Goal: Task Accomplishment & Management: Manage account settings

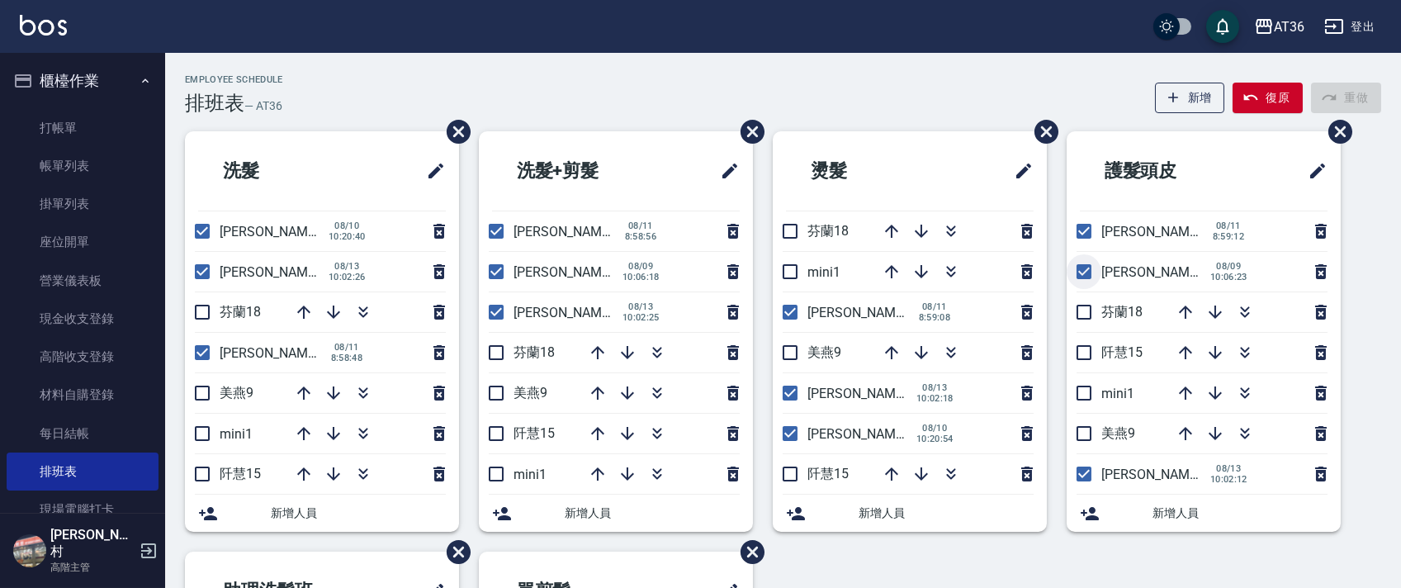
click at [1080, 268] on input "checkbox" at bounding box center [1083, 271] width 35 height 35
checkbox input "false"
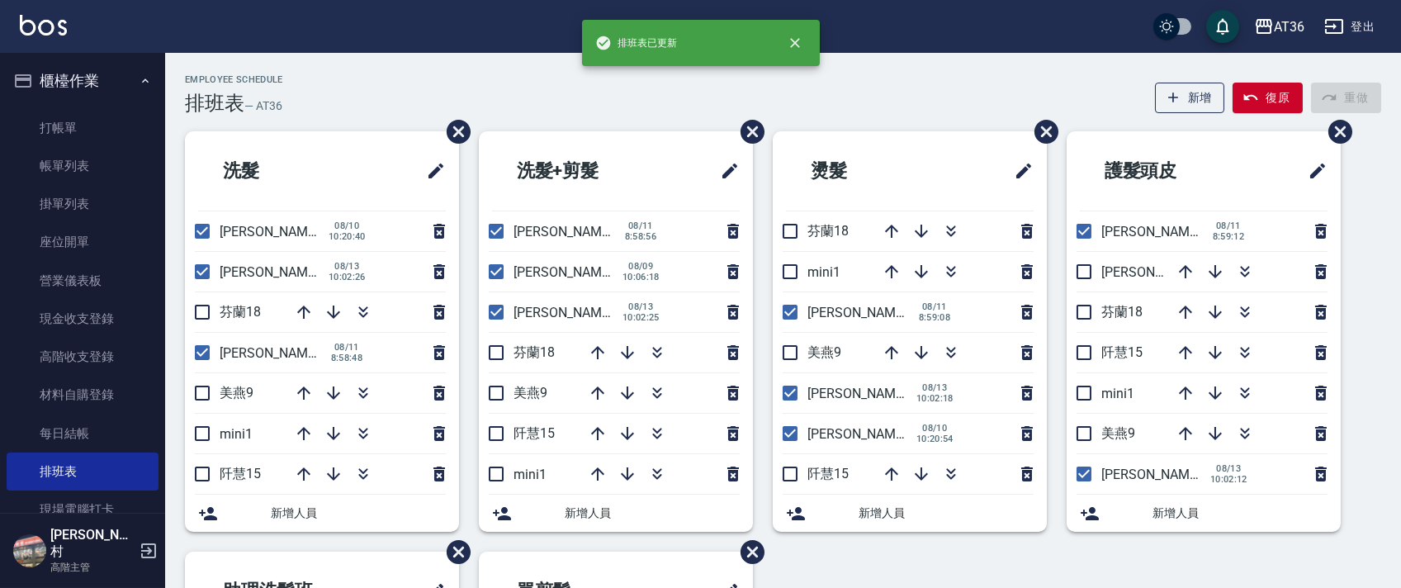
drag, startPoint x: 795, startPoint y: 437, endPoint x: 621, endPoint y: 393, distance: 179.0
click at [794, 437] on input "checkbox" at bounding box center [790, 433] width 35 height 35
checkbox input "false"
click at [498, 266] on input "checkbox" at bounding box center [496, 271] width 35 height 35
checkbox input "false"
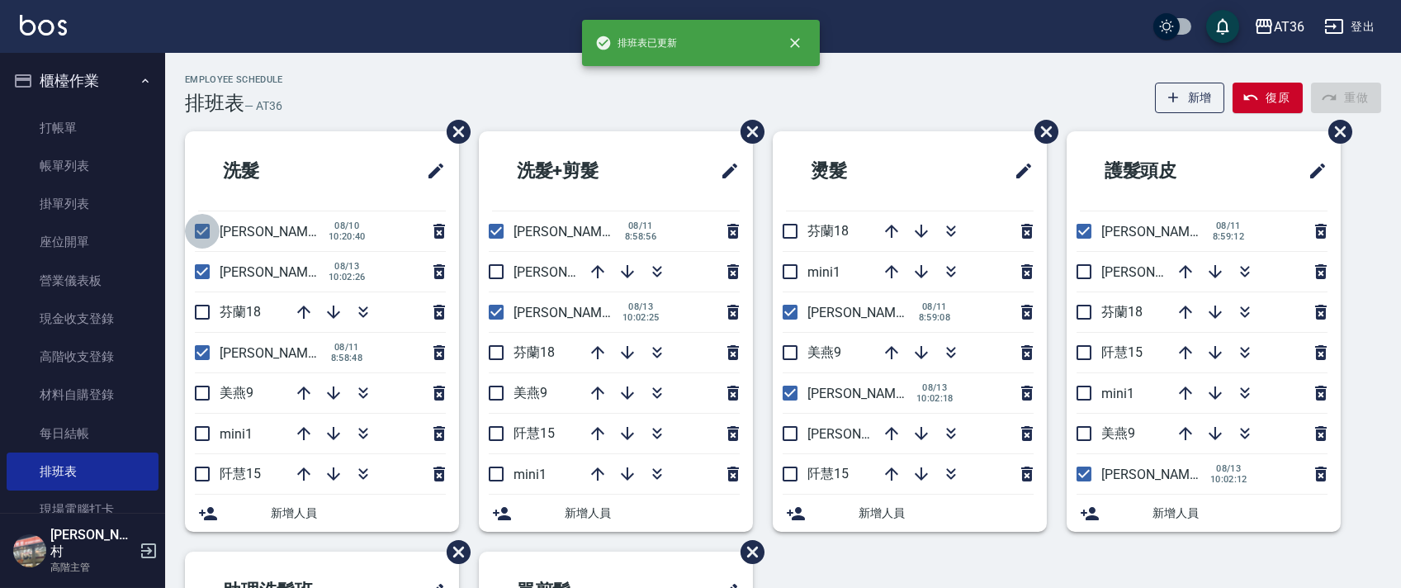
click at [200, 237] on input "checkbox" at bounding box center [202, 231] width 35 height 35
checkbox input "false"
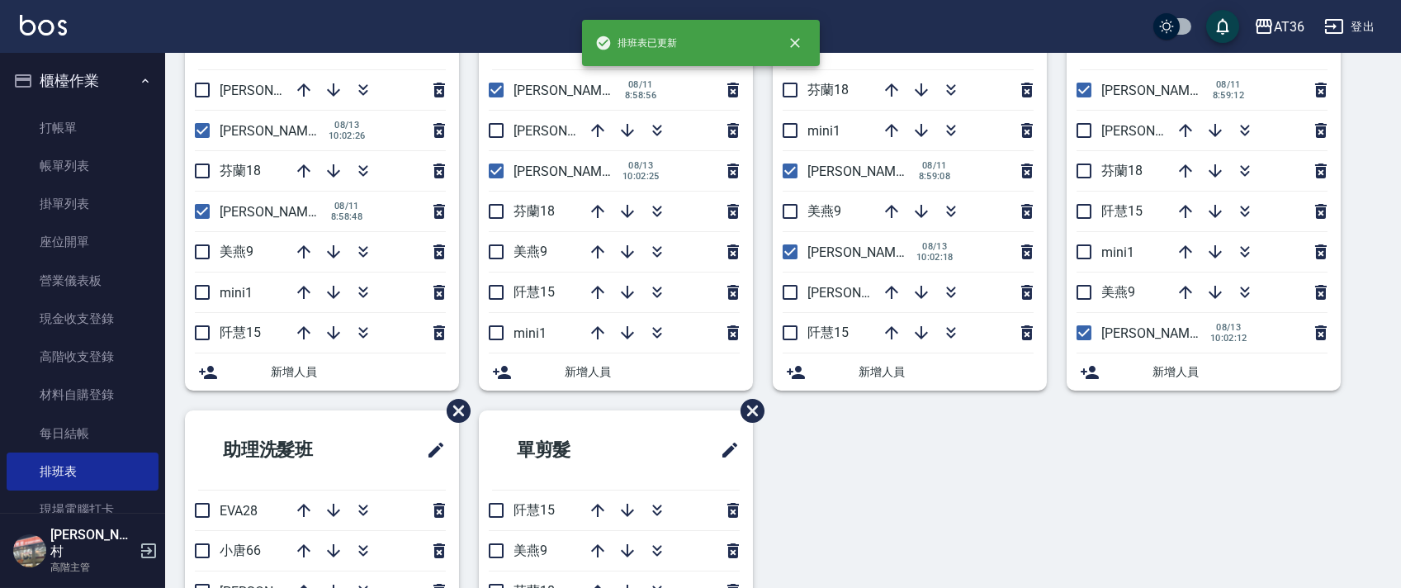
scroll to position [390, 0]
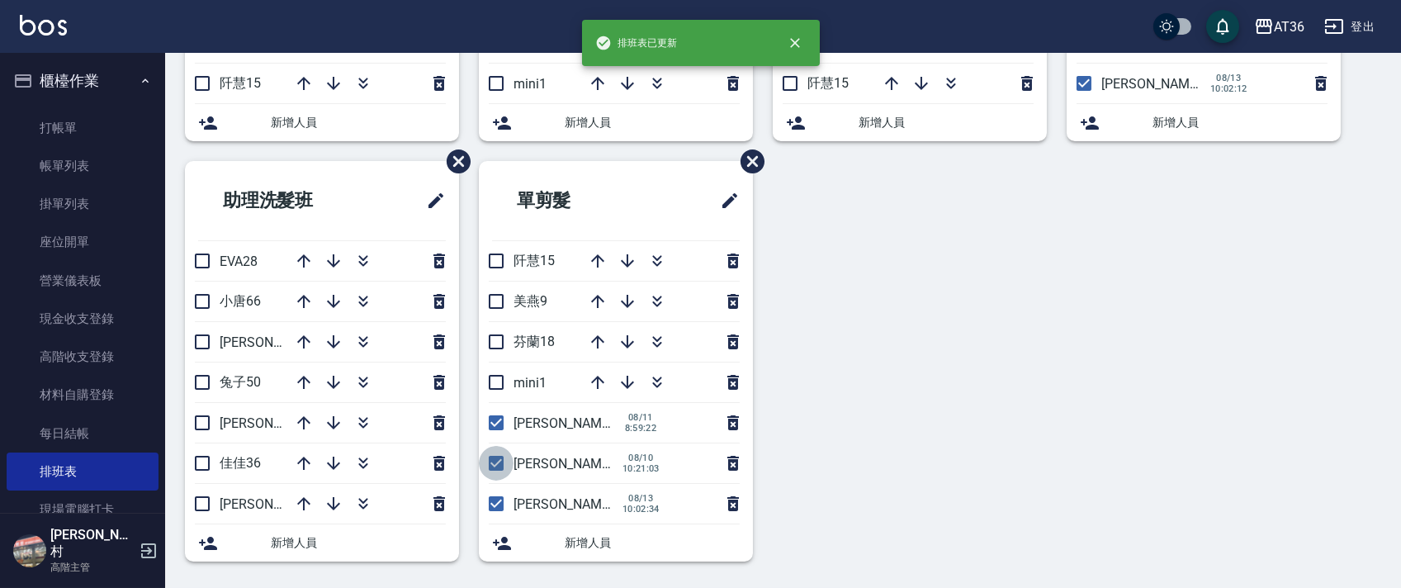
click at [499, 465] on input "checkbox" at bounding box center [496, 463] width 35 height 35
checkbox input "false"
